Goal: Task Accomplishment & Management: Manage account settings

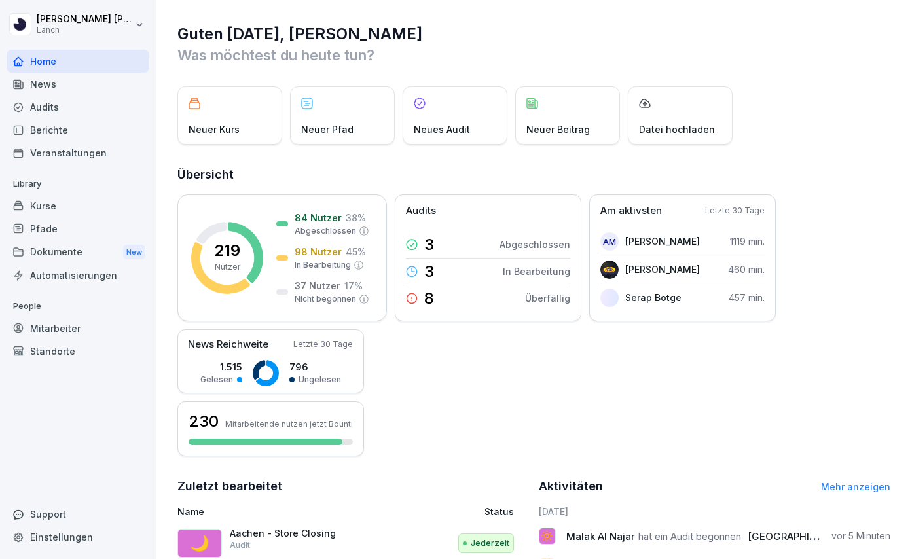
click at [72, 329] on div "Mitarbeiter" at bounding box center [78, 328] width 143 height 23
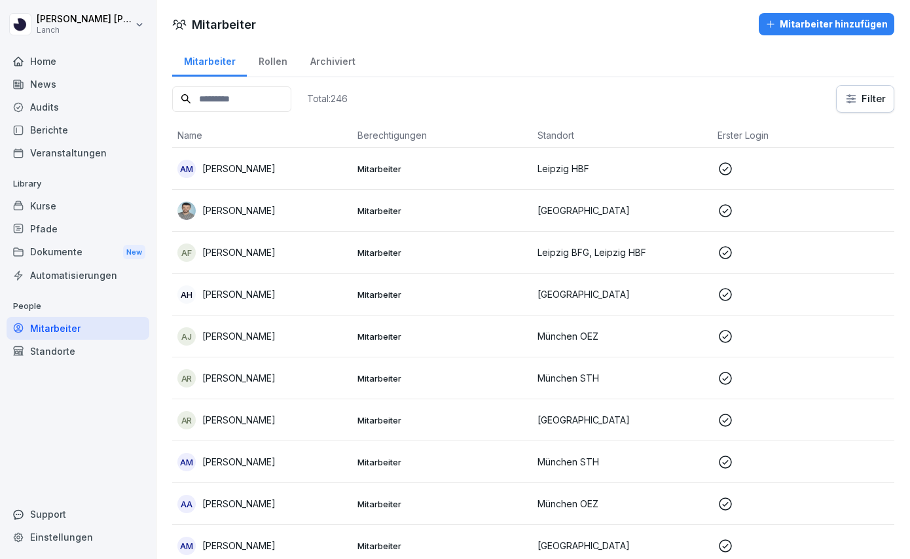
click at [220, 103] on input at bounding box center [231, 99] width 119 height 26
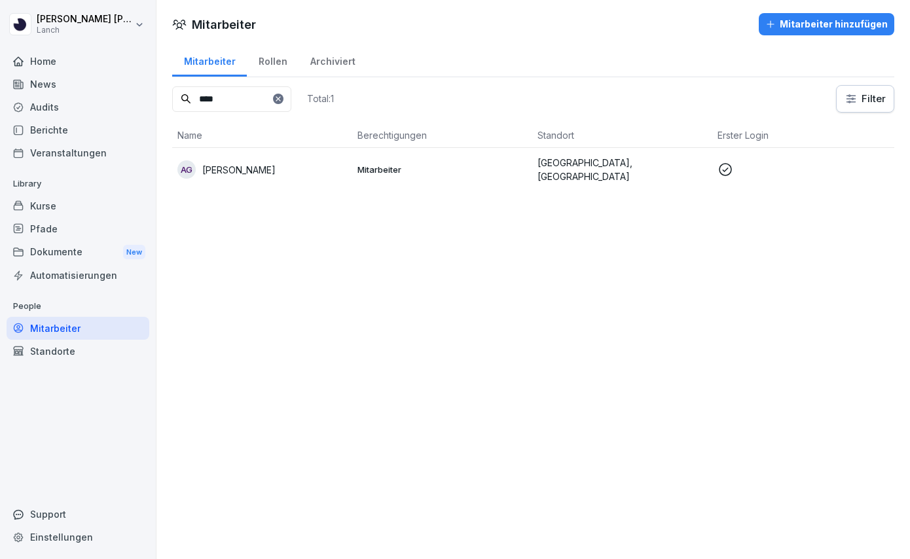
click at [390, 170] on p "Mitarbeiter" at bounding box center [443, 170] width 170 height 12
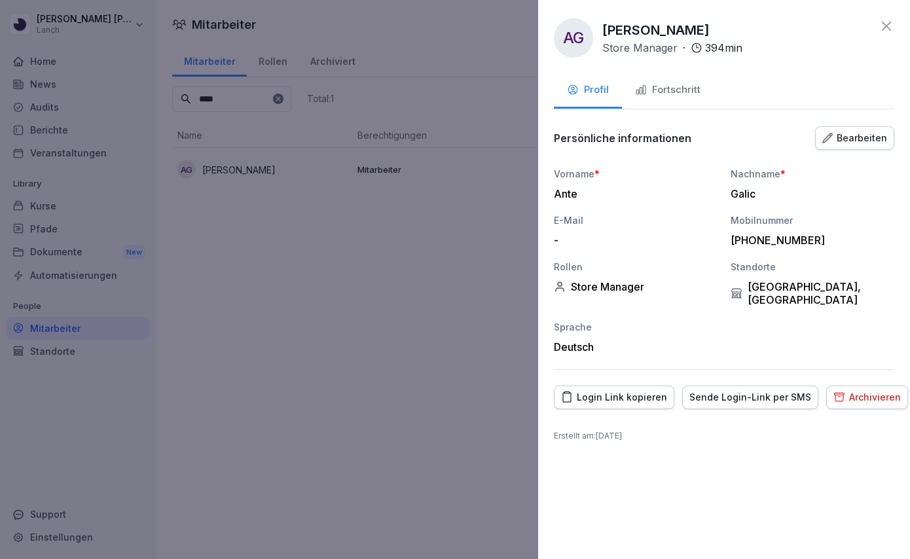
click at [662, 94] on div "Fortschritt" at bounding box center [668, 90] width 66 height 15
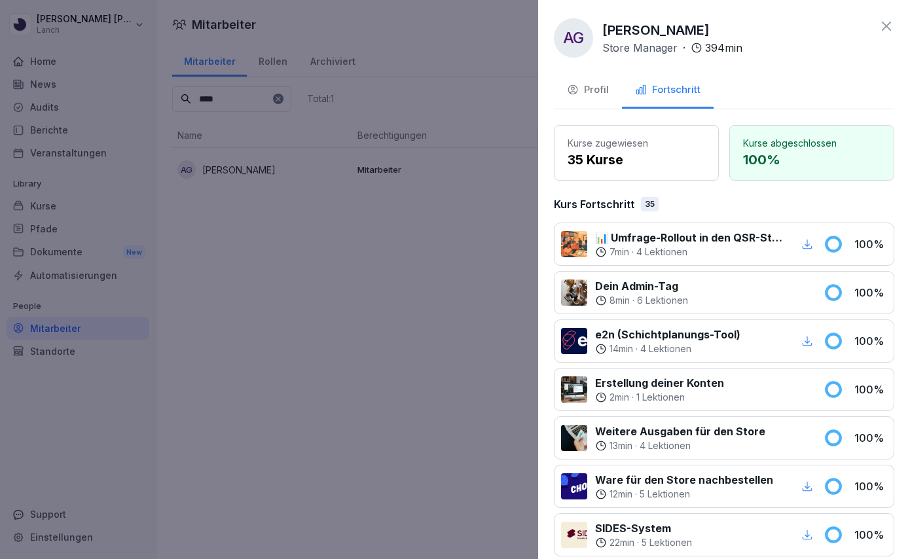
click at [601, 84] on div "Profil" at bounding box center [588, 90] width 42 height 15
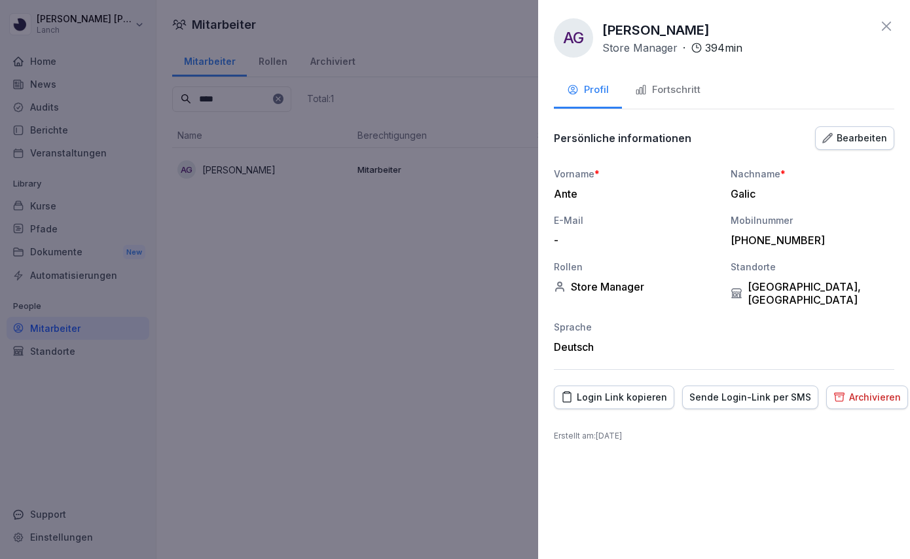
click at [750, 390] on div "Sende Login-Link per SMS" at bounding box center [751, 397] width 122 height 14
click at [889, 23] on icon at bounding box center [887, 26] width 16 height 16
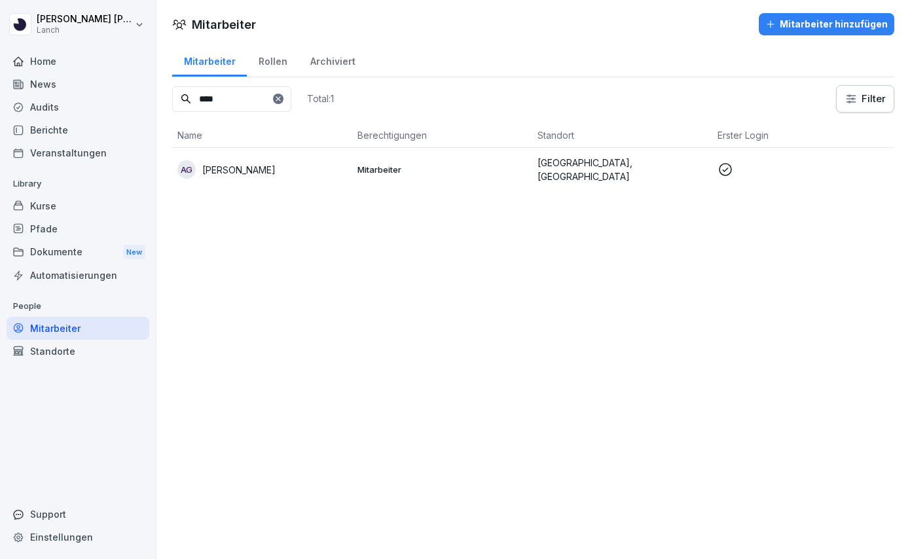
click at [265, 104] on input "****" at bounding box center [231, 99] width 119 height 26
type input "*"
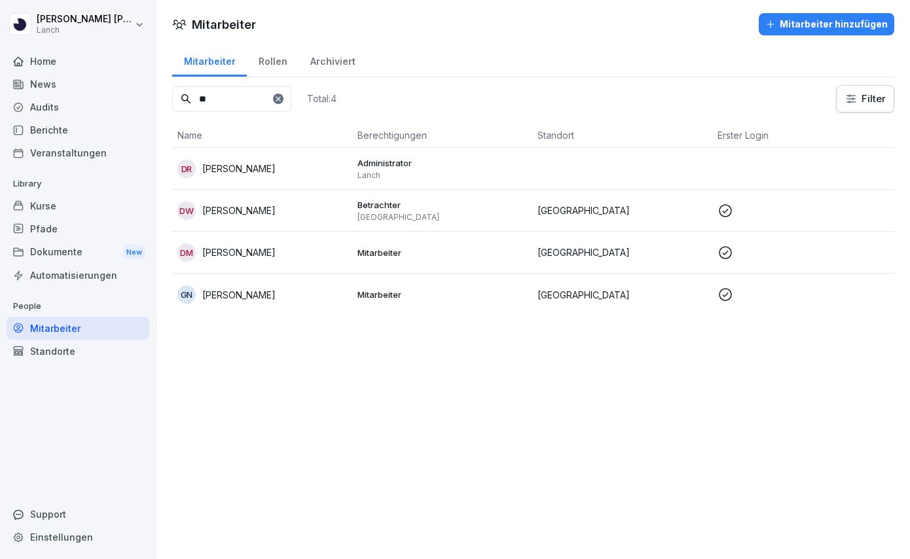
type input "*"
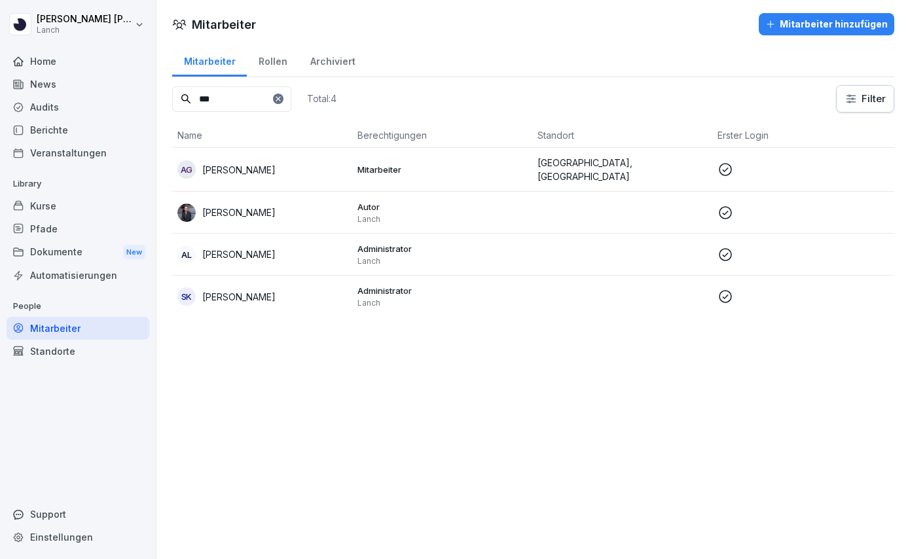
type input "****"
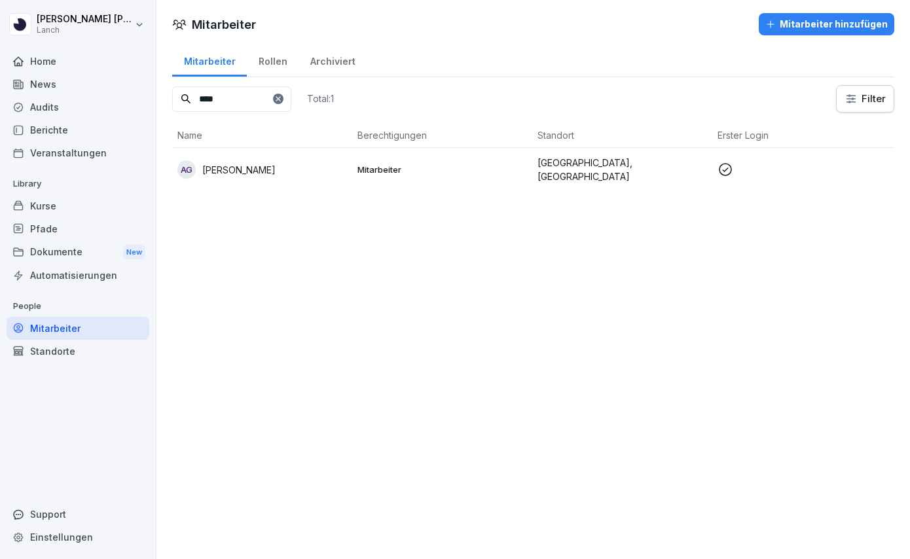
click at [381, 177] on td "Mitarbeiter" at bounding box center [442, 169] width 180 height 43
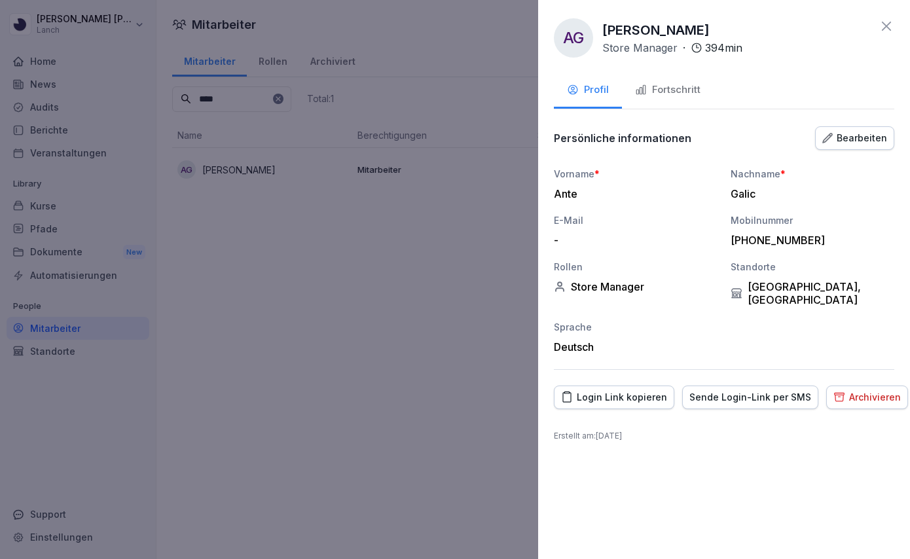
click at [863, 136] on div "Bearbeiten" at bounding box center [855, 138] width 65 height 14
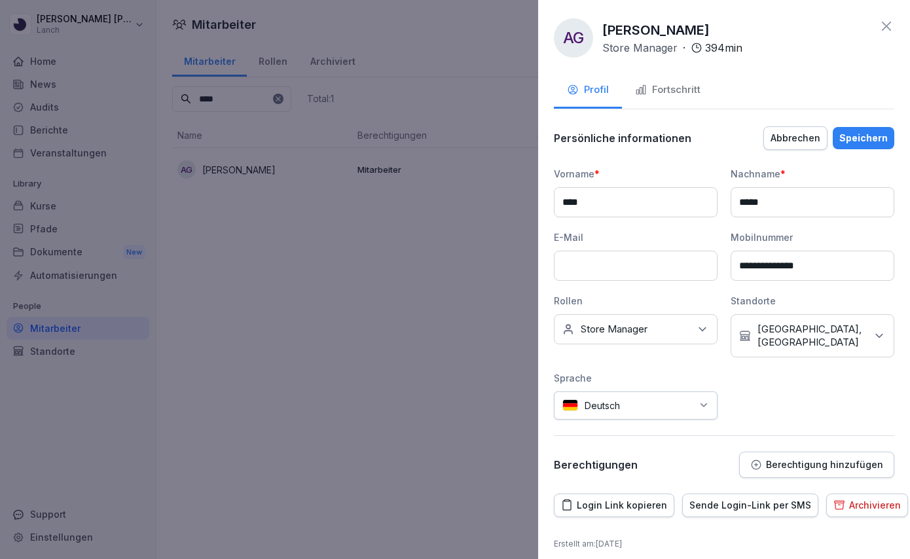
click at [788, 460] on p "Berechtigung hinzufügen" at bounding box center [824, 465] width 117 height 10
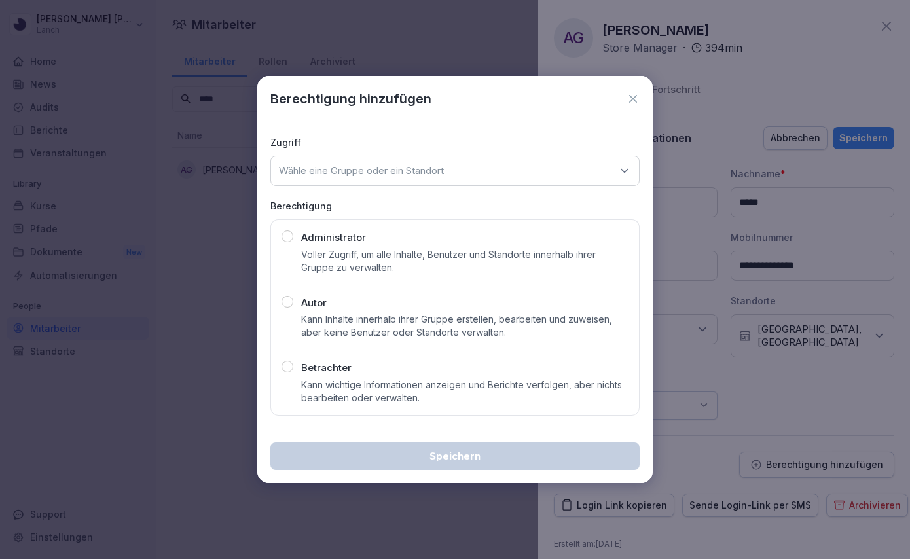
click at [489, 380] on p "Kann wichtige Informationen anzeigen und Berichte verfolgen, aber nichts bearbe…" at bounding box center [465, 392] width 328 height 26
click at [540, 170] on div "Wähle eine Gruppe oder ein Standort" at bounding box center [455, 171] width 369 height 30
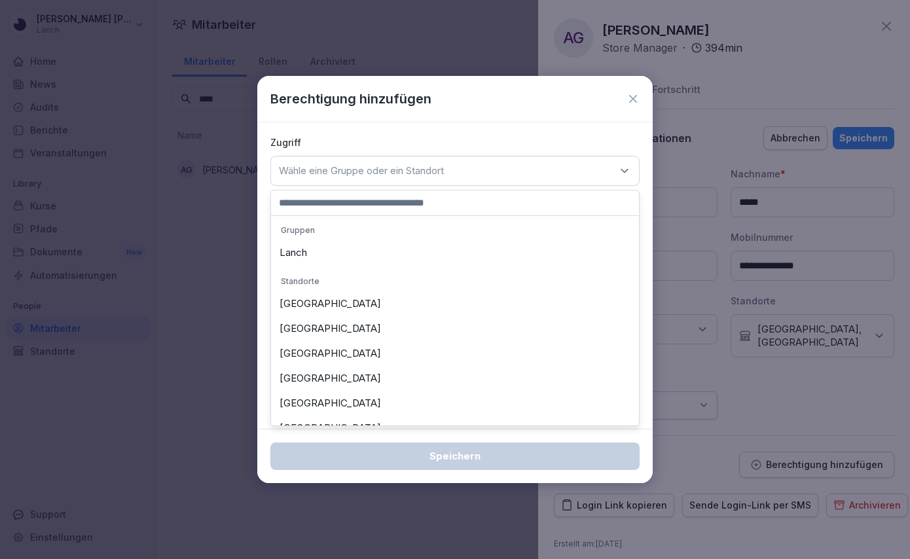
click at [427, 305] on div "[GEOGRAPHIC_DATA]" at bounding box center [455, 303] width 362 height 25
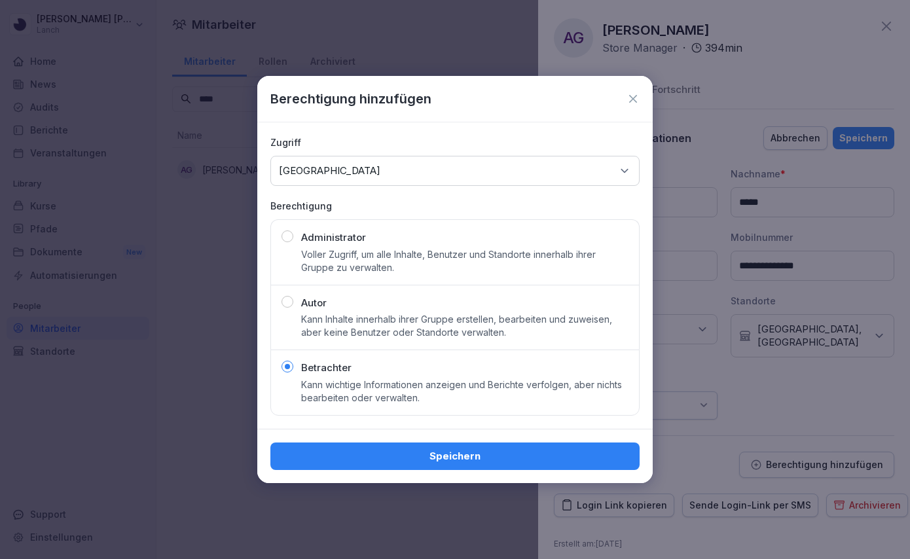
click at [424, 173] on div "Wähle eine Gruppe oder ein Standort [GEOGRAPHIC_DATA]" at bounding box center [455, 171] width 369 height 30
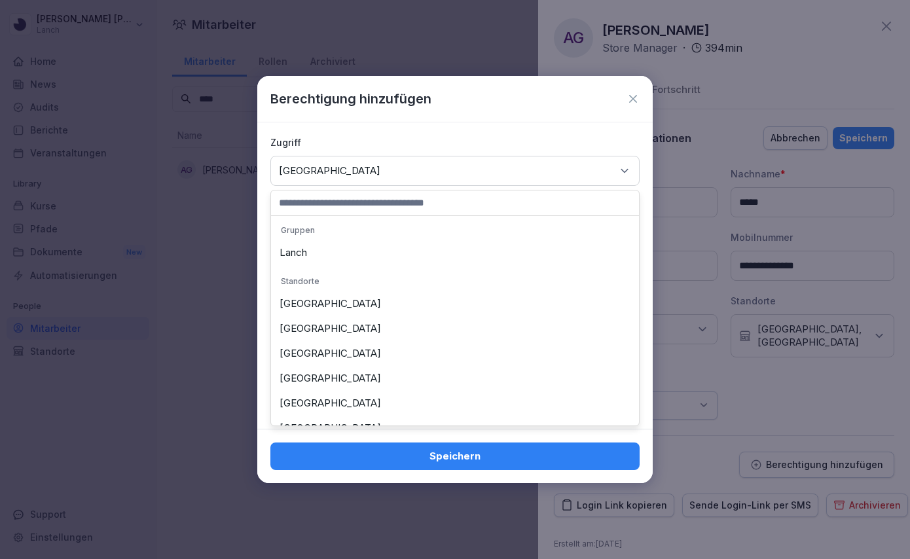
click at [353, 390] on div "[GEOGRAPHIC_DATA]" at bounding box center [455, 378] width 362 height 25
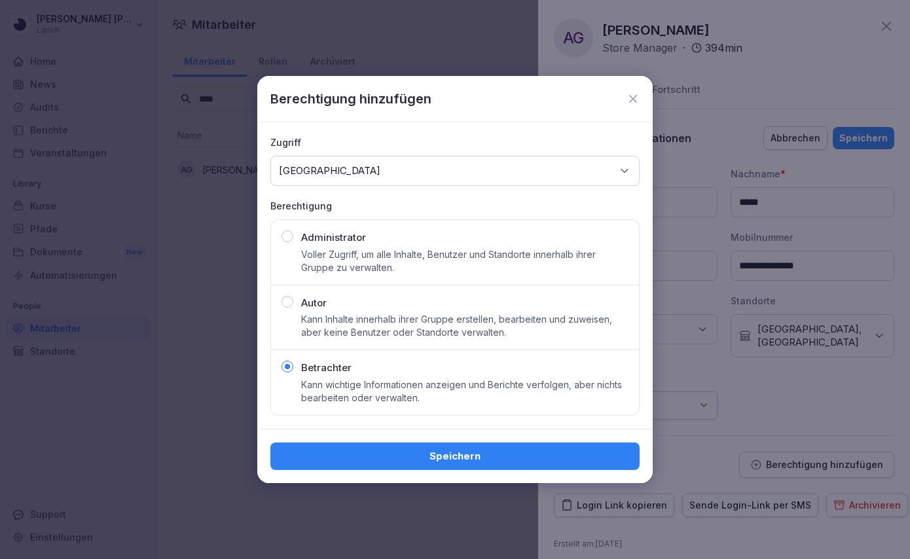
click at [416, 170] on div "Wähle eine Gruppe oder ein Standort [GEOGRAPHIC_DATA]" at bounding box center [455, 171] width 369 height 30
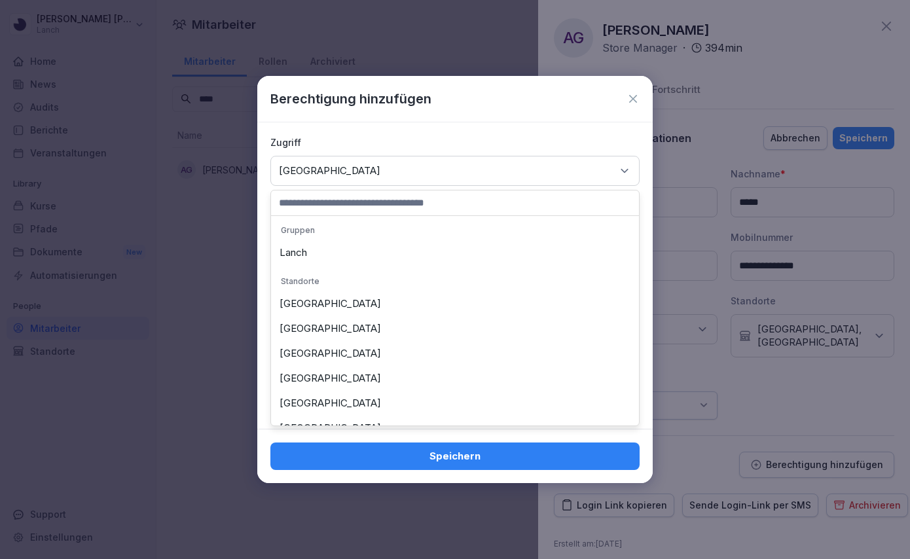
click at [373, 307] on div "[GEOGRAPHIC_DATA]" at bounding box center [455, 303] width 362 height 25
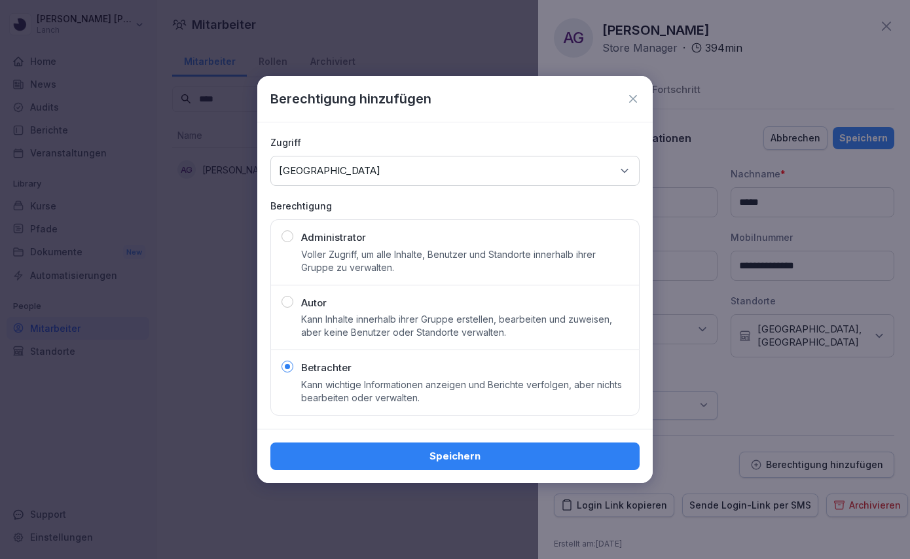
click at [438, 458] on div "Speichern" at bounding box center [455, 456] width 348 height 14
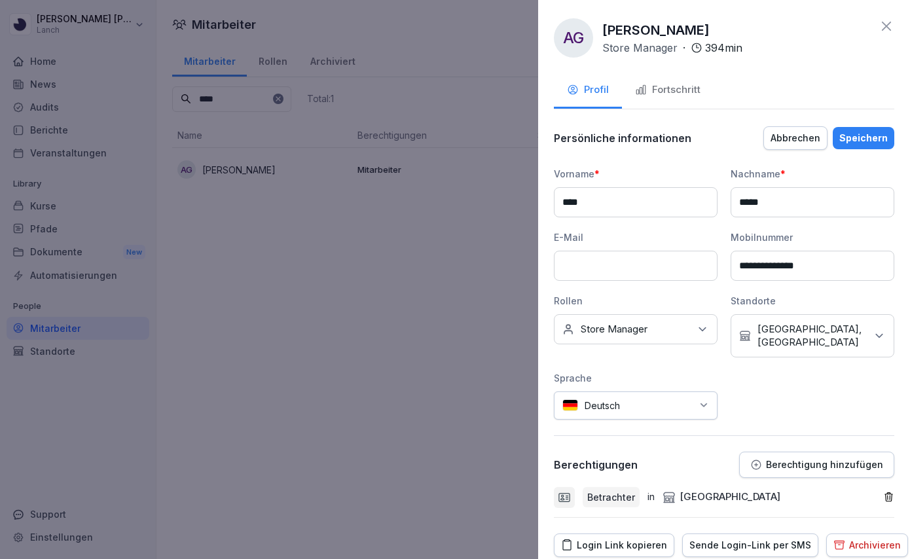
click at [867, 134] on div "Speichern" at bounding box center [864, 138] width 48 height 14
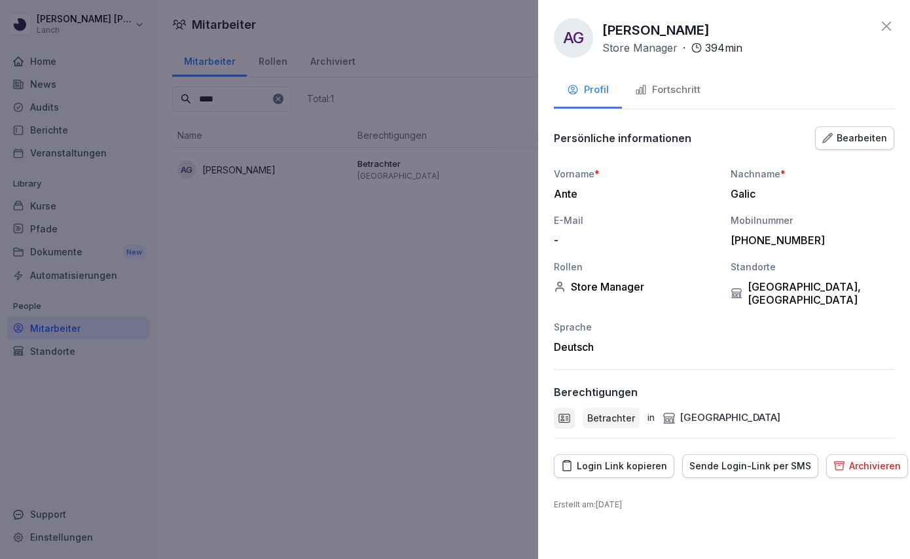
click at [844, 131] on div "Bearbeiten" at bounding box center [855, 138] width 65 height 14
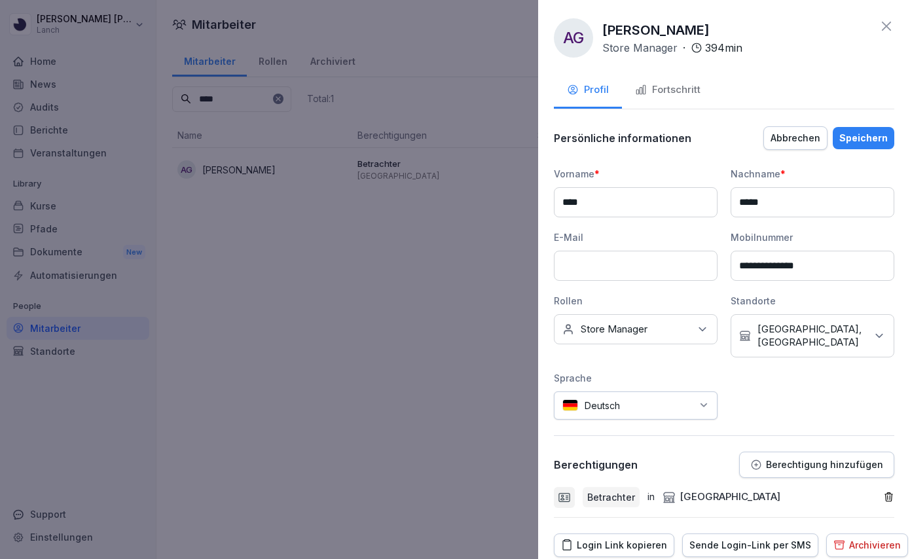
click at [860, 140] on div "Speichern" at bounding box center [864, 138] width 48 height 14
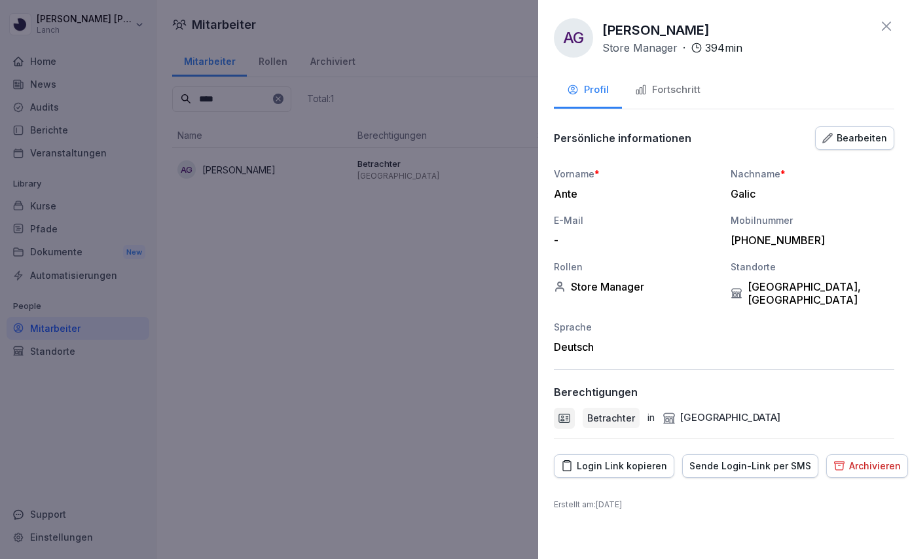
click at [887, 24] on icon at bounding box center [887, 26] width 16 height 16
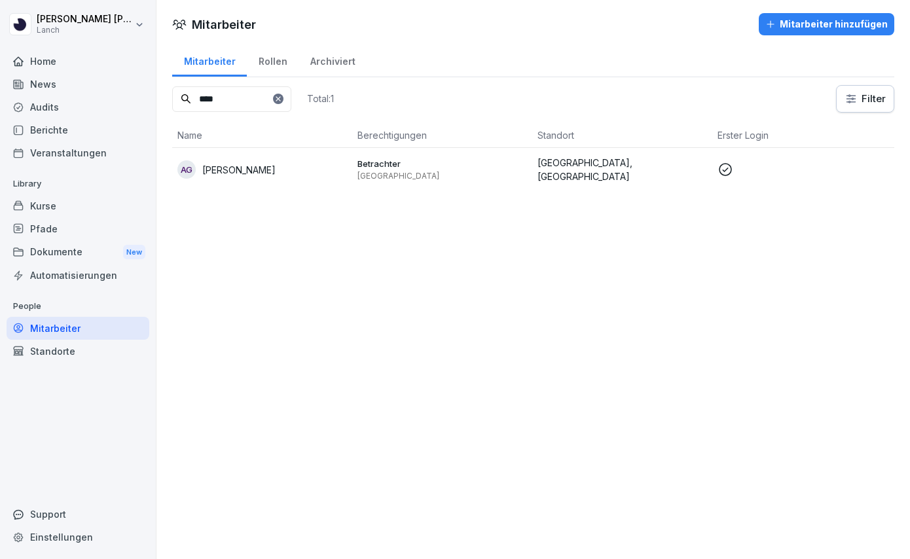
click at [451, 372] on div "Mitarbeiter Mitarbeiter hinzufügen Mitarbeiter Rollen Archiviert **** Total: 1 …" at bounding box center [534, 279] width 754 height 559
click at [387, 174] on p "[GEOGRAPHIC_DATA]" at bounding box center [443, 176] width 170 height 10
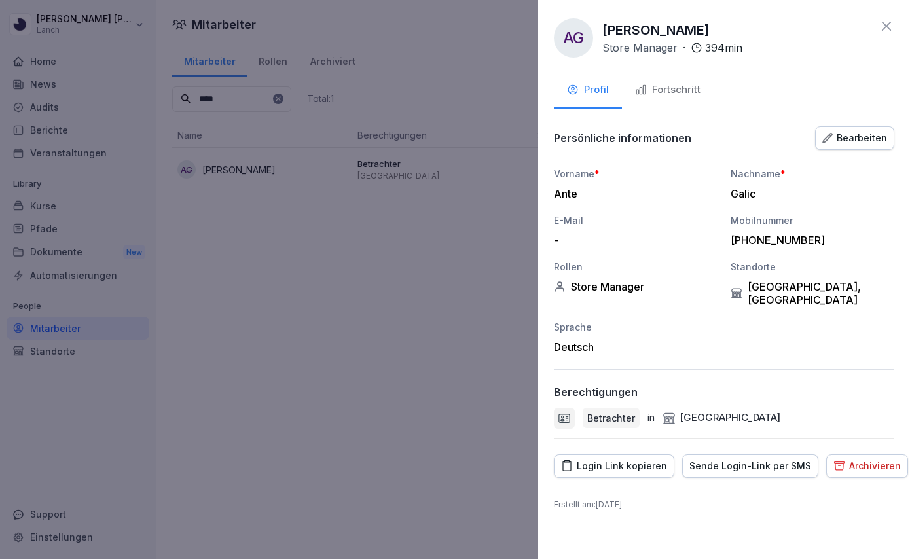
click at [641, 459] on div "Login Link kopieren" at bounding box center [614, 466] width 106 height 14
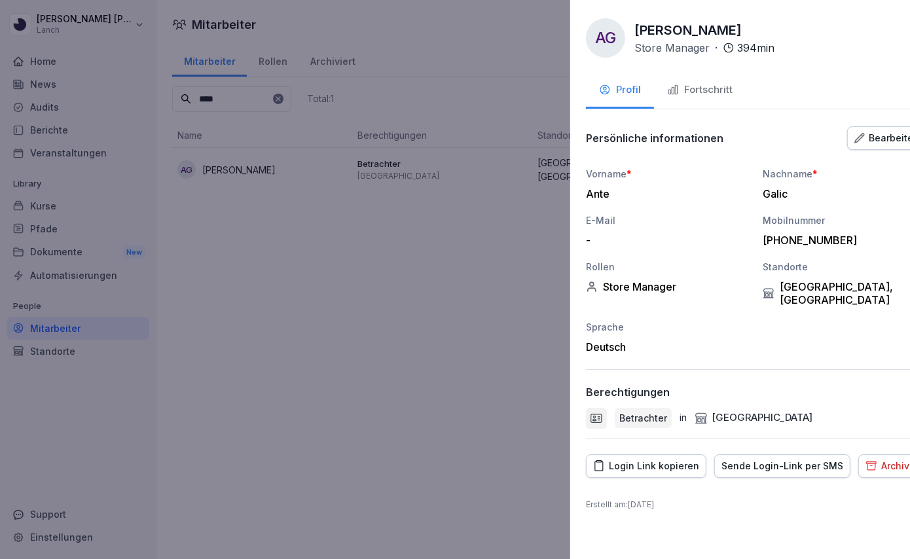
click at [284, 351] on div at bounding box center [455, 279] width 910 height 559
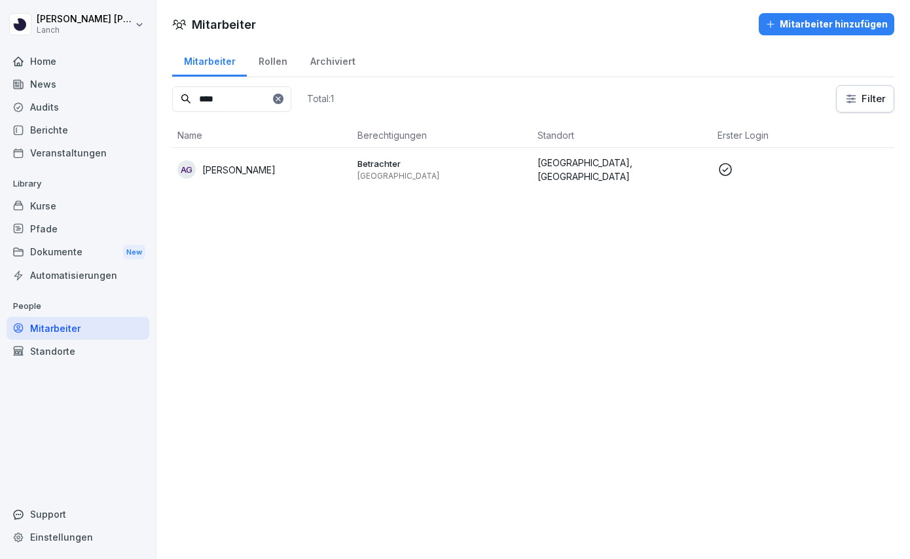
click at [324, 167] on div "AG [PERSON_NAME]" at bounding box center [263, 169] width 170 height 18
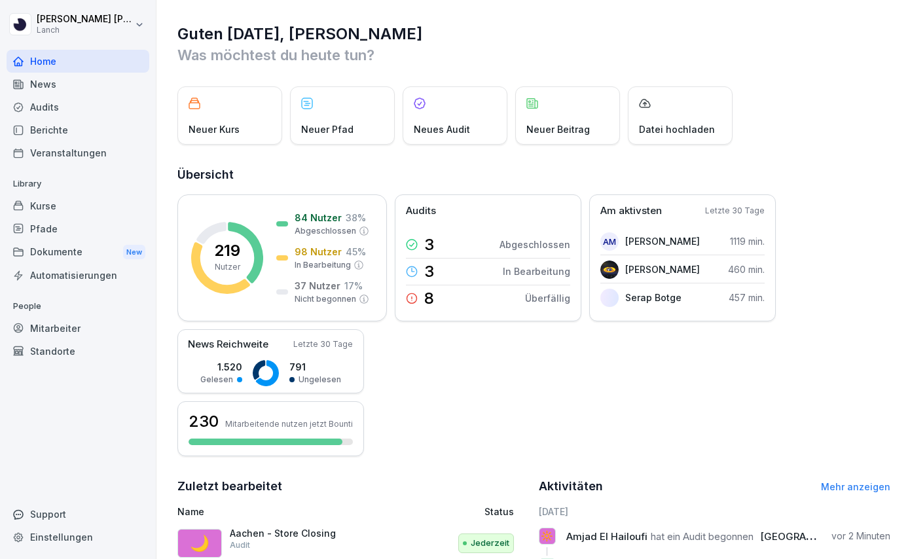
click at [74, 248] on div "Dokumente New" at bounding box center [78, 252] width 143 height 24
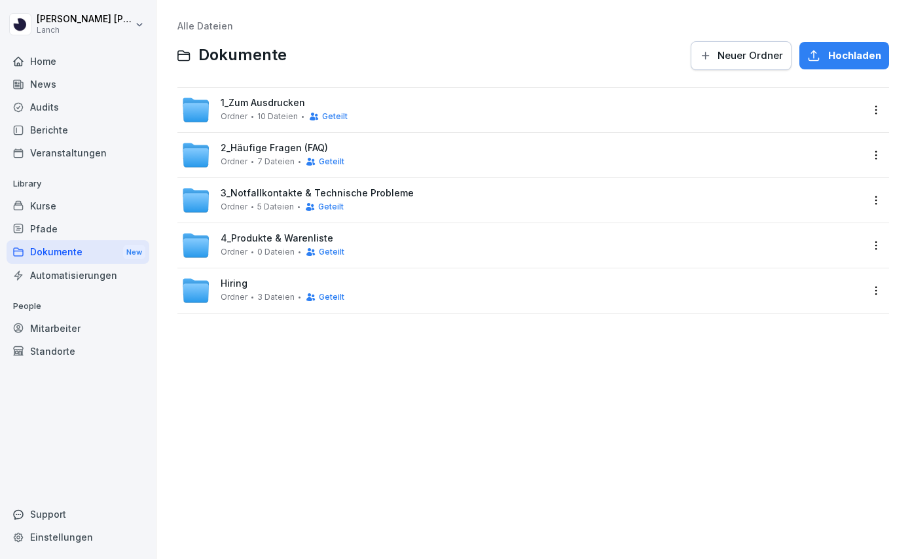
click at [267, 242] on span "4_Produkte & Warenliste" at bounding box center [277, 238] width 113 height 11
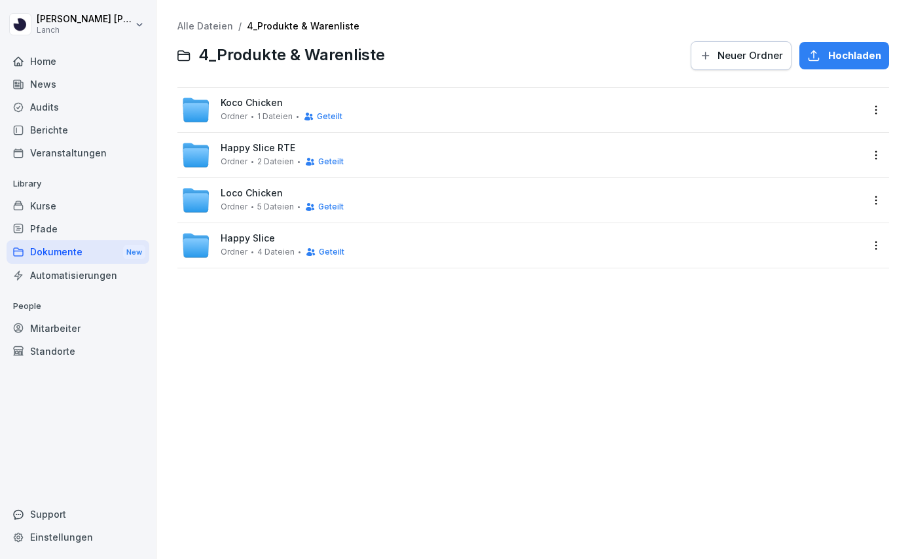
click at [268, 199] on div "Loco Chicken Ordner 5 Dateien Geteilt" at bounding box center [282, 200] width 123 height 24
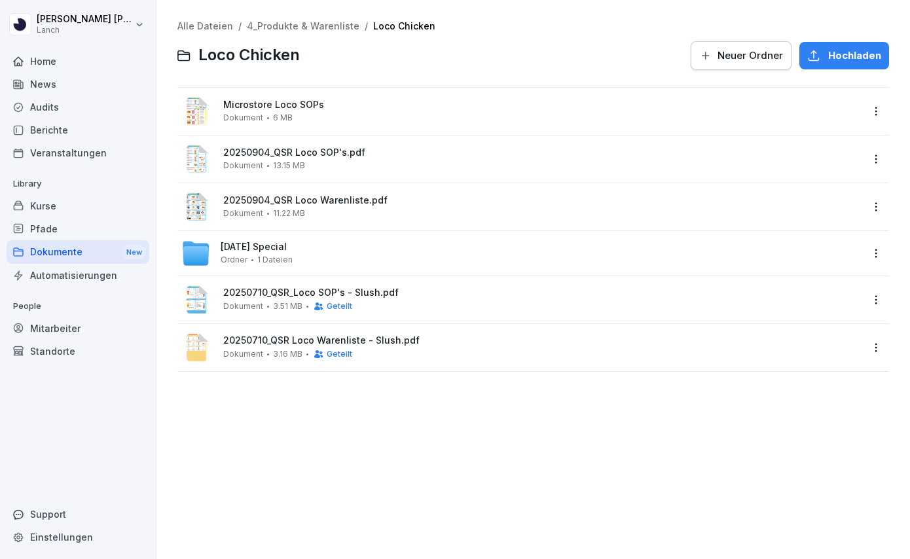
click at [280, 111] on div "Microstore Loco SOPs Dokument 6 MB" at bounding box center [542, 111] width 639 height 23
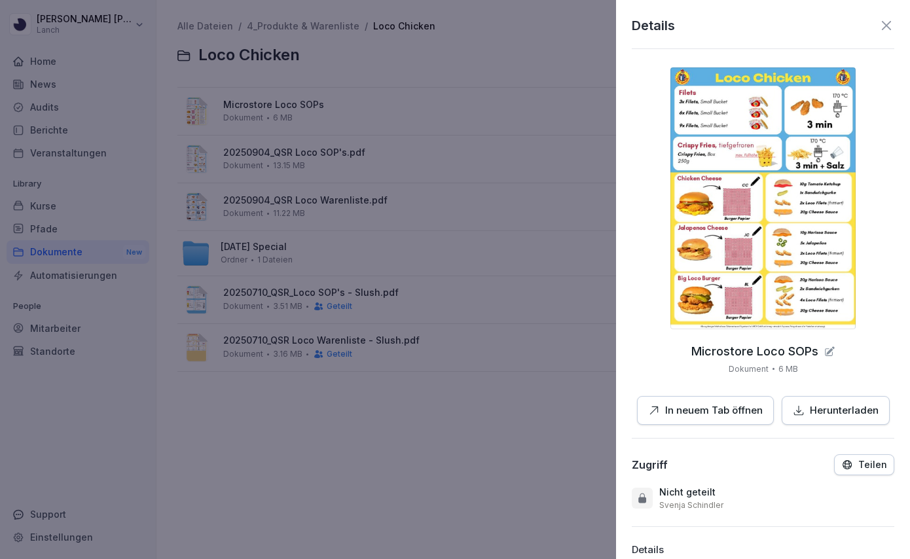
click at [272, 416] on div at bounding box center [455, 279] width 910 height 559
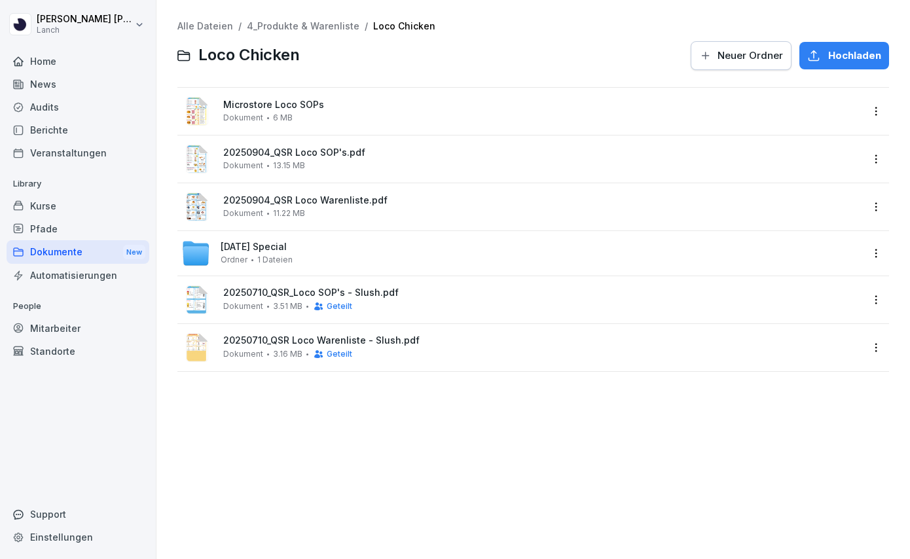
click at [334, 157] on span "20250904_QSR Loco SOP's.pdf" at bounding box center [542, 152] width 639 height 11
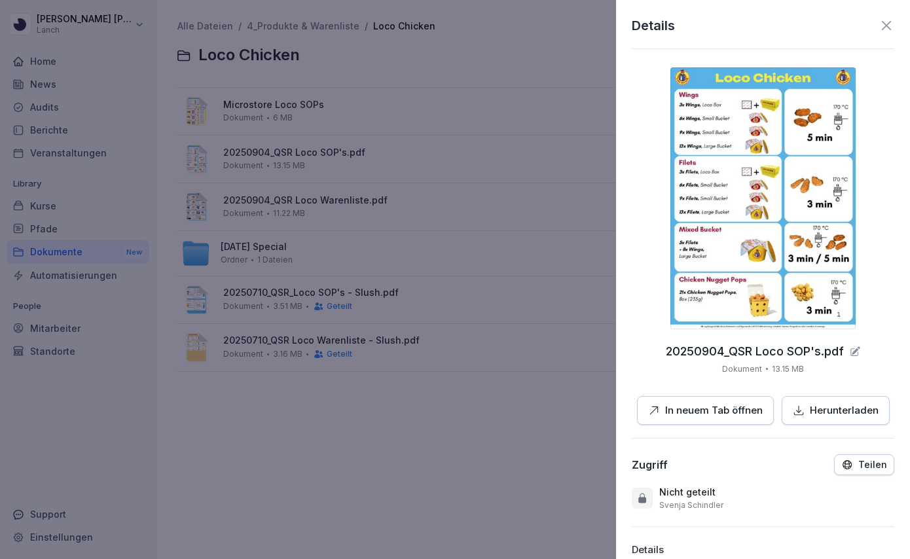
click at [705, 396] on button "In neuem Tab öffnen" at bounding box center [705, 410] width 137 height 29
